Goal: Information Seeking & Learning: Learn about a topic

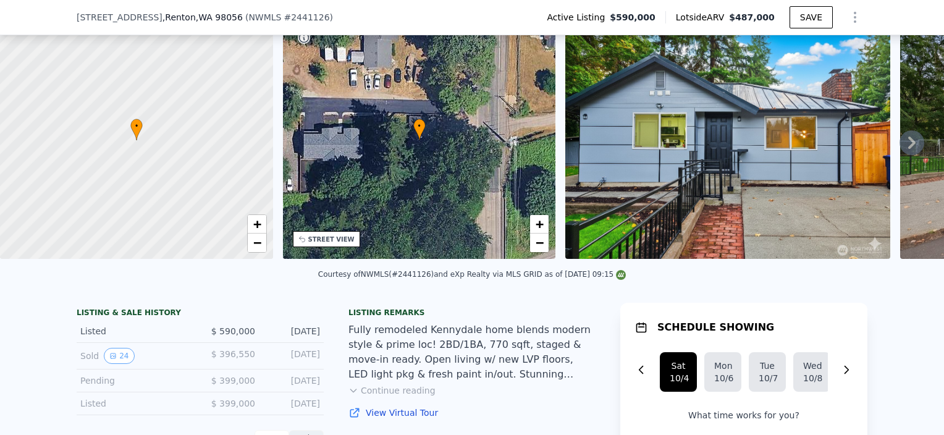
scroll to position [180, 0]
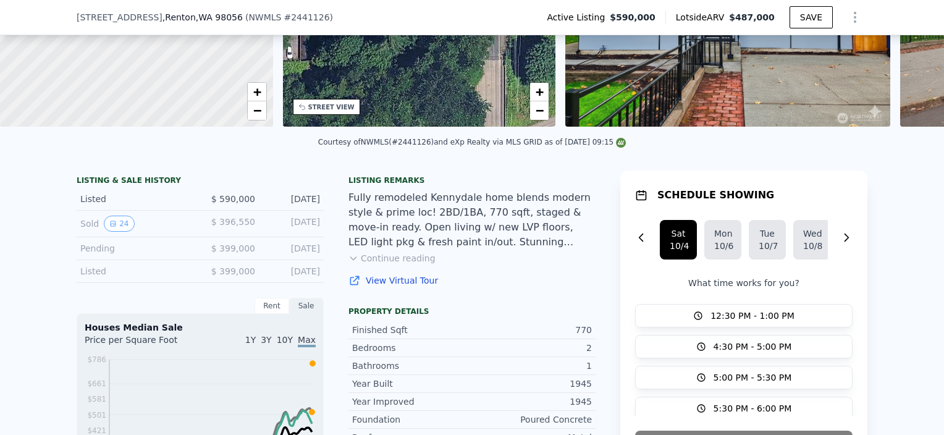
click at [136, 277] on div "Listed" at bounding box center [135, 271] width 110 height 12
click at [245, 260] on div "Pending $ 399,000 [DATE]" at bounding box center [200, 248] width 247 height 23
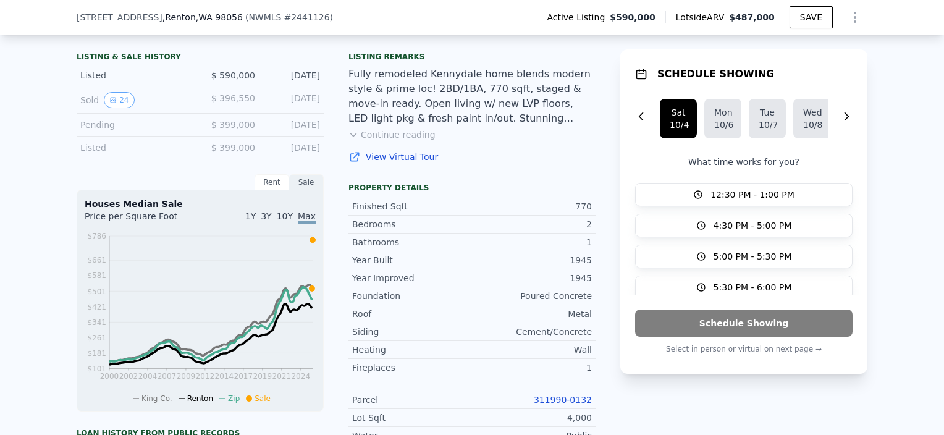
click at [273, 190] on div "Rent" at bounding box center [271, 182] width 35 height 16
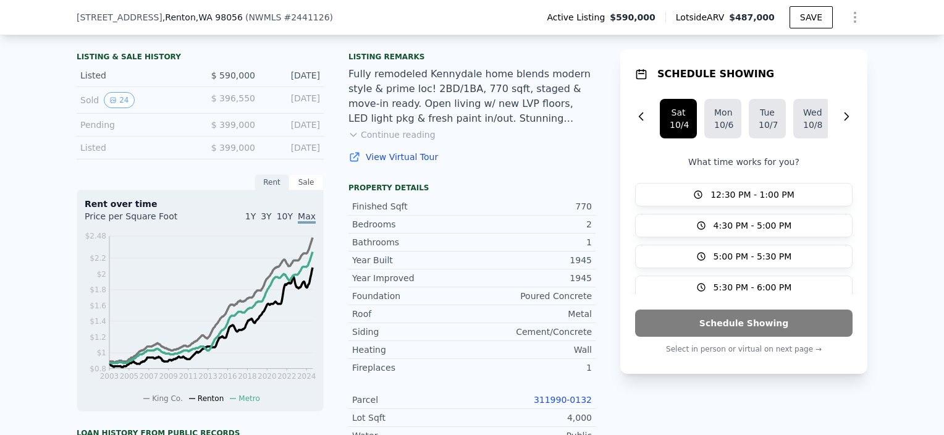
click at [309, 190] on div "Sale" at bounding box center [306, 182] width 35 height 16
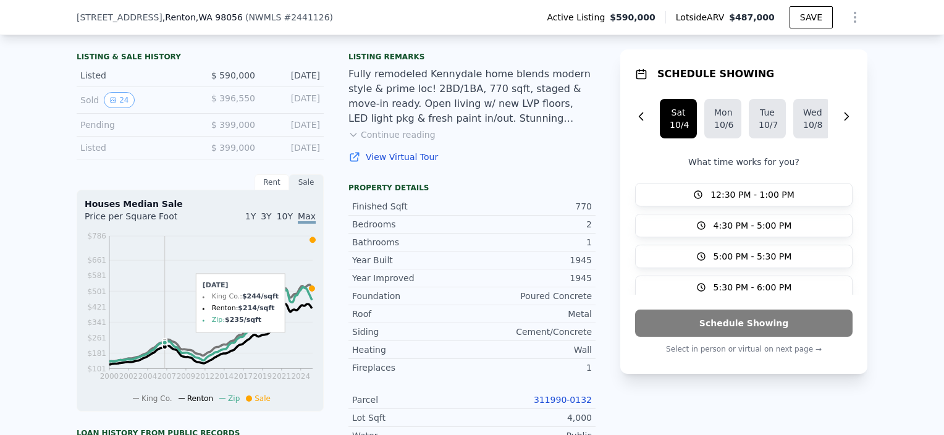
click at [160, 334] on icon "2000 2002 2004 2007 2009 2012 2014 2017 2019 2021 2024 $101 $181 $261 $341 $421…" at bounding box center [200, 317] width 231 height 174
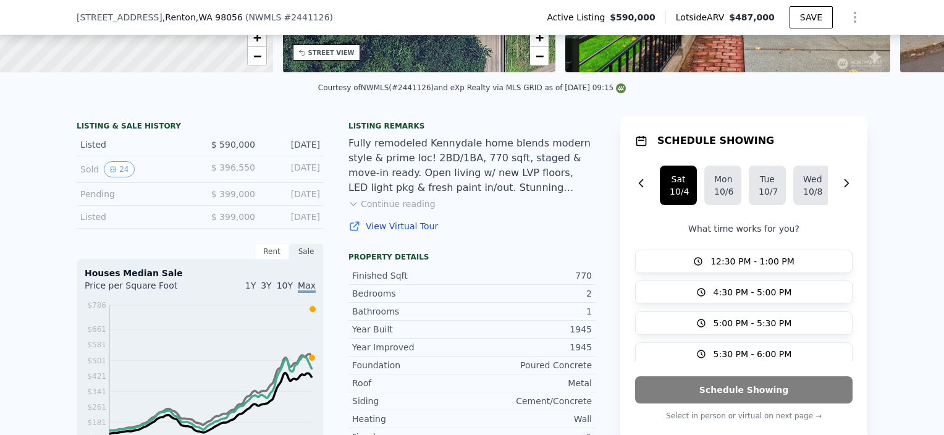
scroll to position [242, 0]
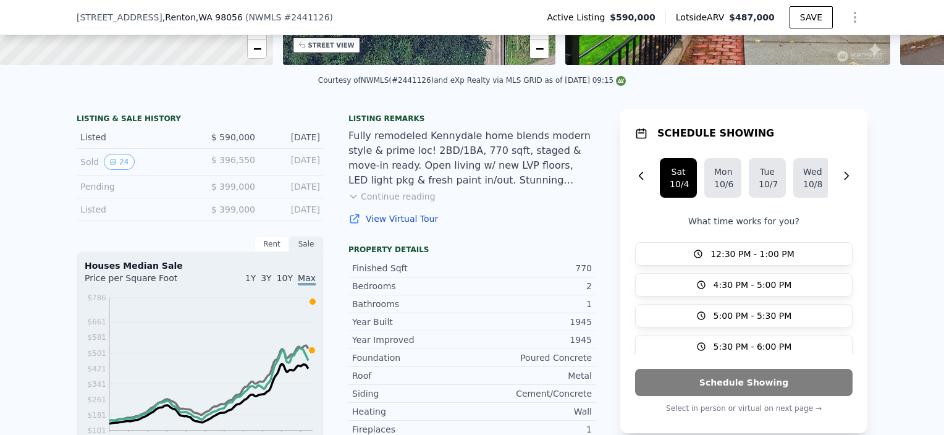
click at [91, 168] on div "Sold 24" at bounding box center [135, 162] width 110 height 16
click at [84, 170] on div "Sold 24" at bounding box center [135, 162] width 110 height 16
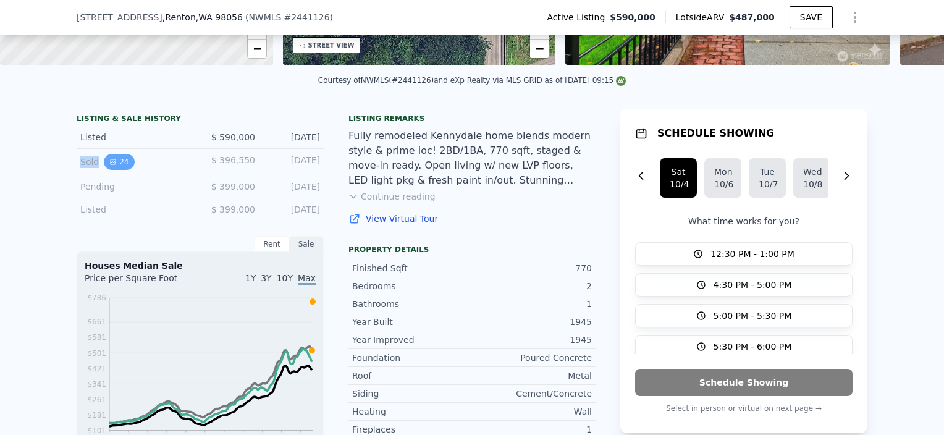
click at [109, 165] on icon "View historical data" at bounding box center [112, 161] width 7 height 7
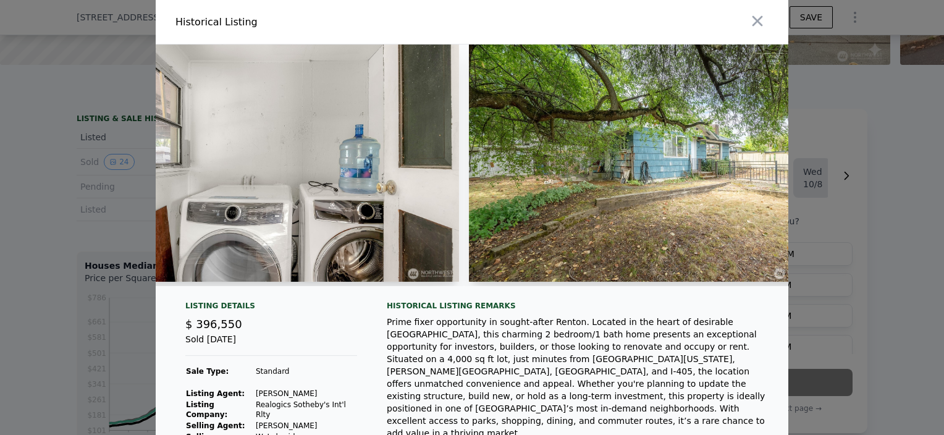
scroll to position [0, 3755]
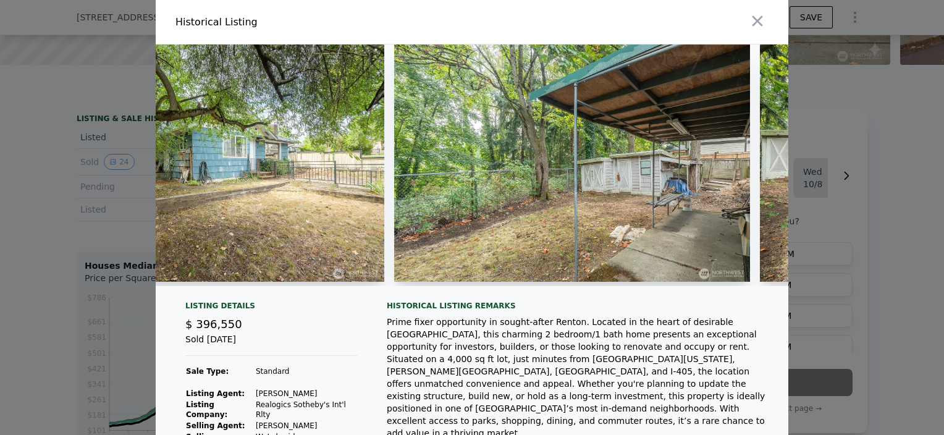
click at [769, 214] on div at bounding box center [472, 217] width 944 height 435
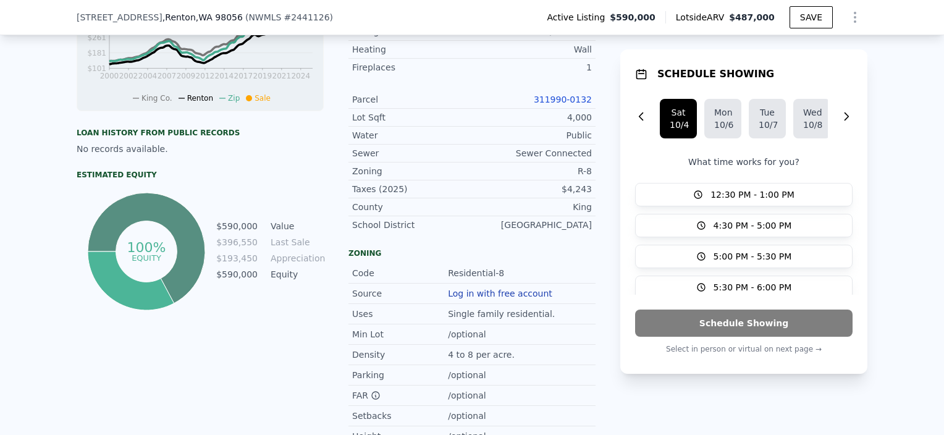
scroll to position [618, 0]
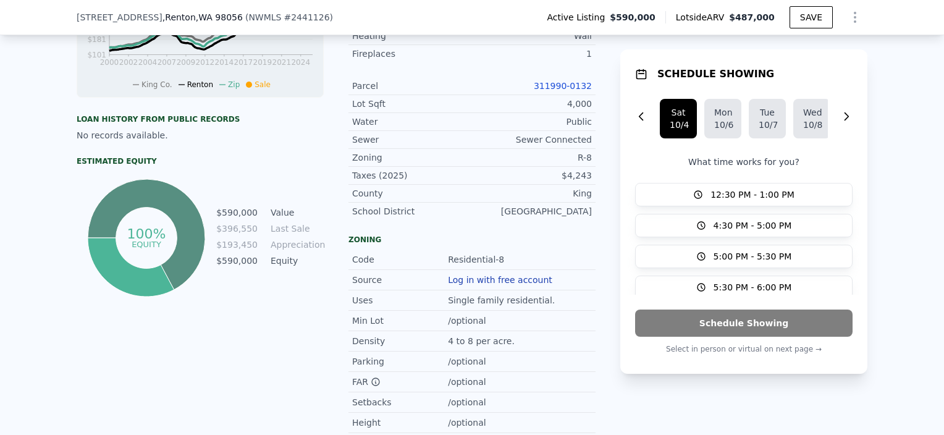
click at [49, 220] on div "LISTING & SALE HISTORY Listed $ 590,000 [DATE] Sold 24 $ 396,550 [DATE] Pending…" at bounding box center [472, 125] width 944 height 804
